Goal: Information Seeking & Learning: Learn about a topic

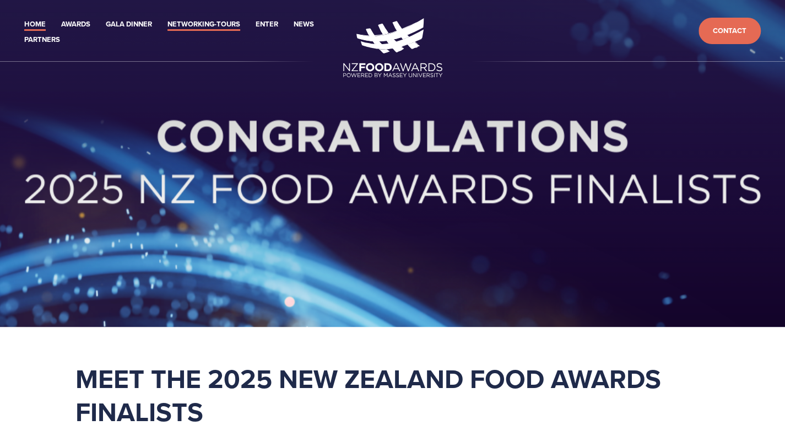
click at [227, 23] on link "Networking-Tours" at bounding box center [204, 24] width 73 height 13
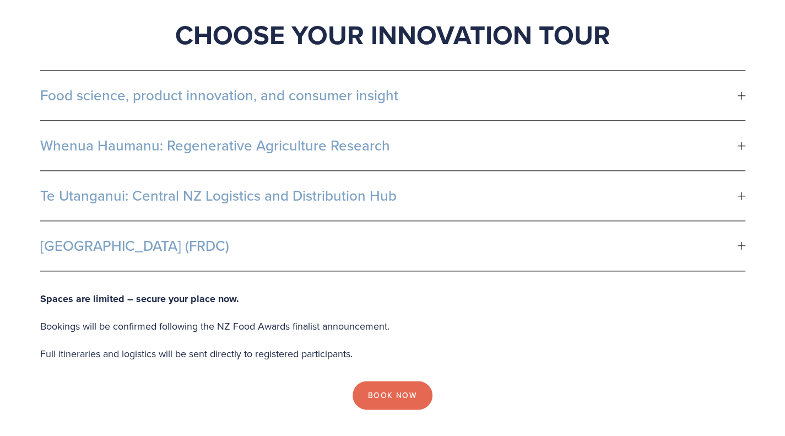
scroll to position [661, 0]
click at [419, 87] on span "Food science, product innovation, and consumer insight" at bounding box center [389, 95] width 698 height 17
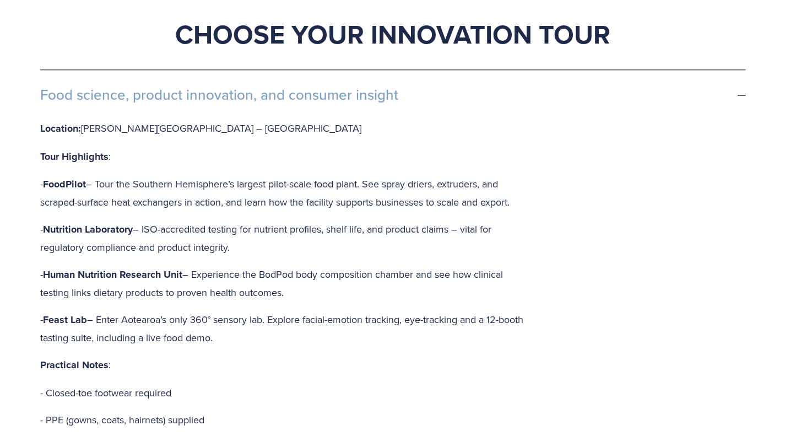
click at [419, 87] on span "Food science, product innovation, and consumer insight" at bounding box center [389, 95] width 698 height 17
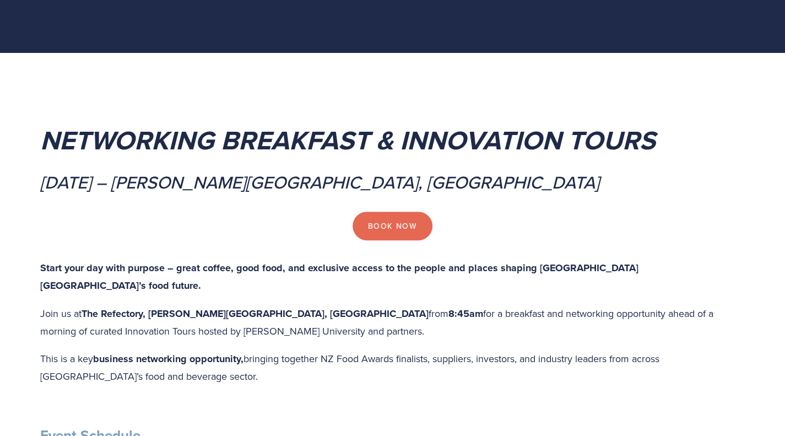
scroll to position [0, 0]
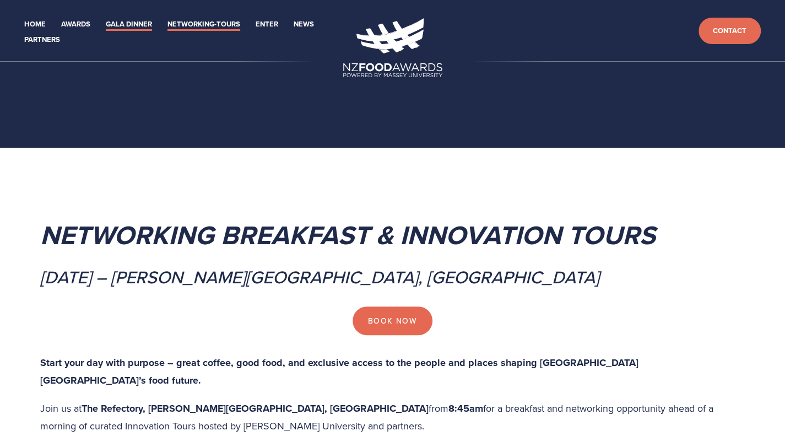
click at [116, 27] on link "Gala Dinner" at bounding box center [129, 24] width 46 height 13
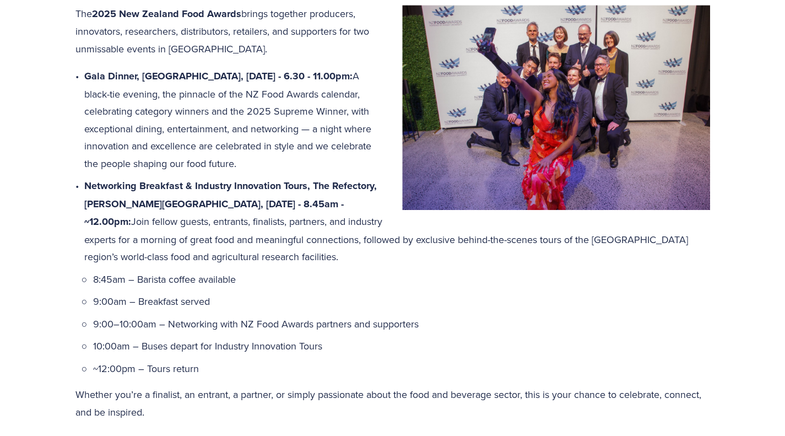
scroll to position [547, 0]
